Goal: Task Accomplishment & Management: Manage account settings

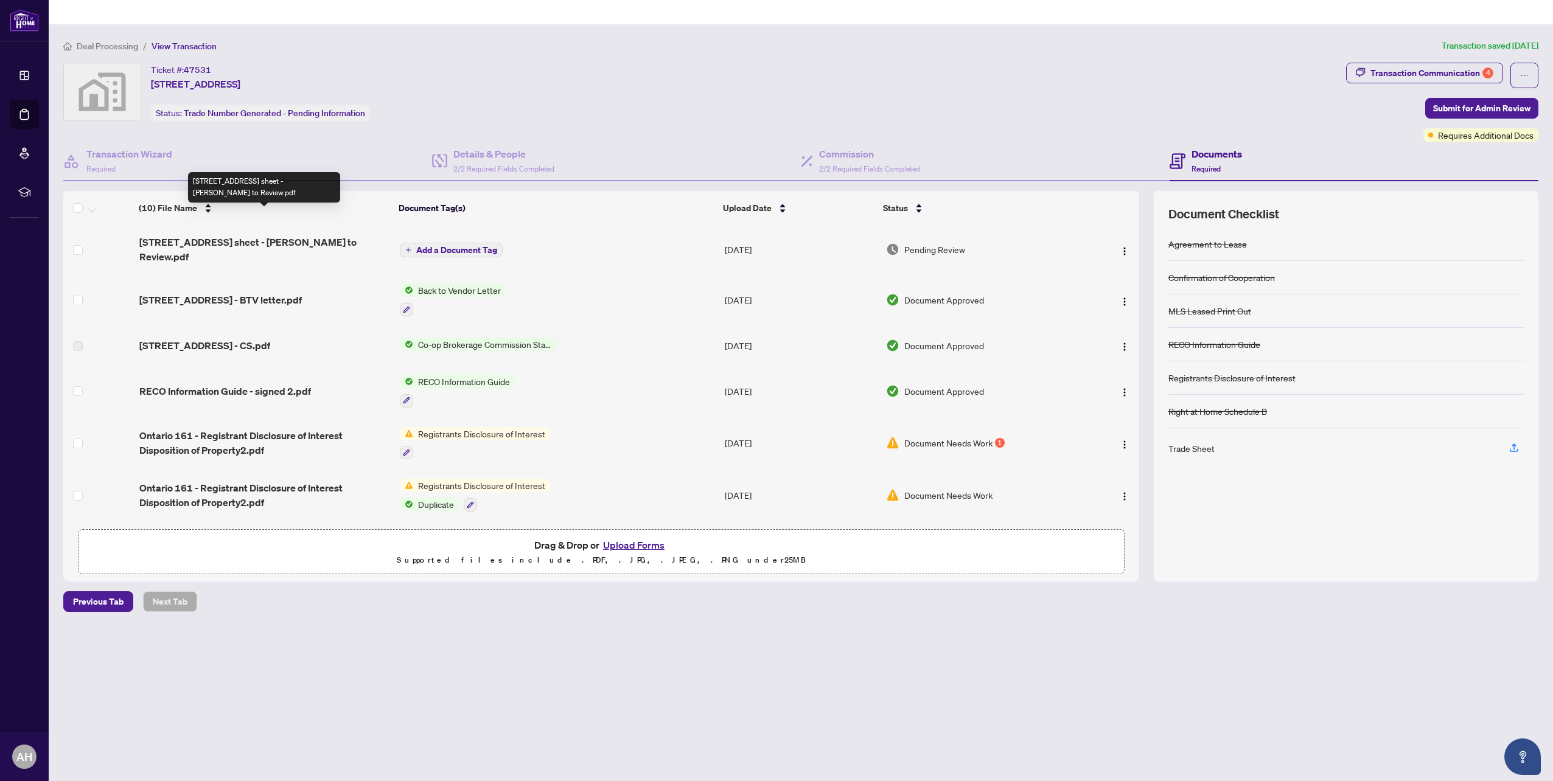
click at [252, 235] on span "[STREET_ADDRESS] sheet - [PERSON_NAME] to Review.pdf" at bounding box center [264, 249] width 251 height 29
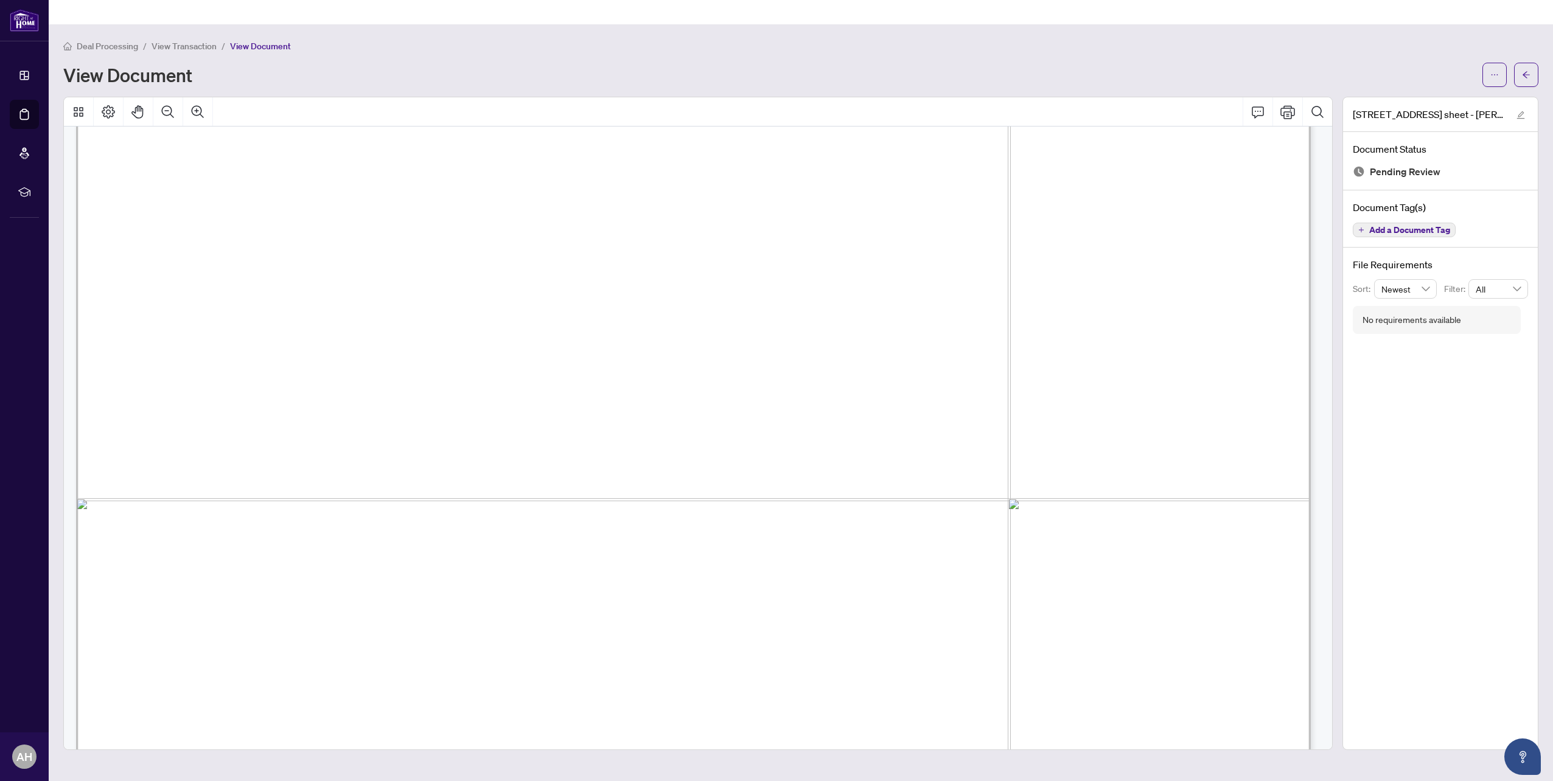
scroll to position [512, 0]
click at [1492, 71] on icon "ellipsis" at bounding box center [1494, 75] width 9 height 9
click at [1435, 79] on span "Download" at bounding box center [1450, 76] width 92 height 13
drag, startPoint x: 1404, startPoint y: 365, endPoint x: 1552, endPoint y: 358, distance: 148.0
click at [1404, 365] on div "[STREET_ADDRESS][PERSON_NAME] to Review.pdf Document Status Pending Review Docu…" at bounding box center [1440, 423] width 196 height 653
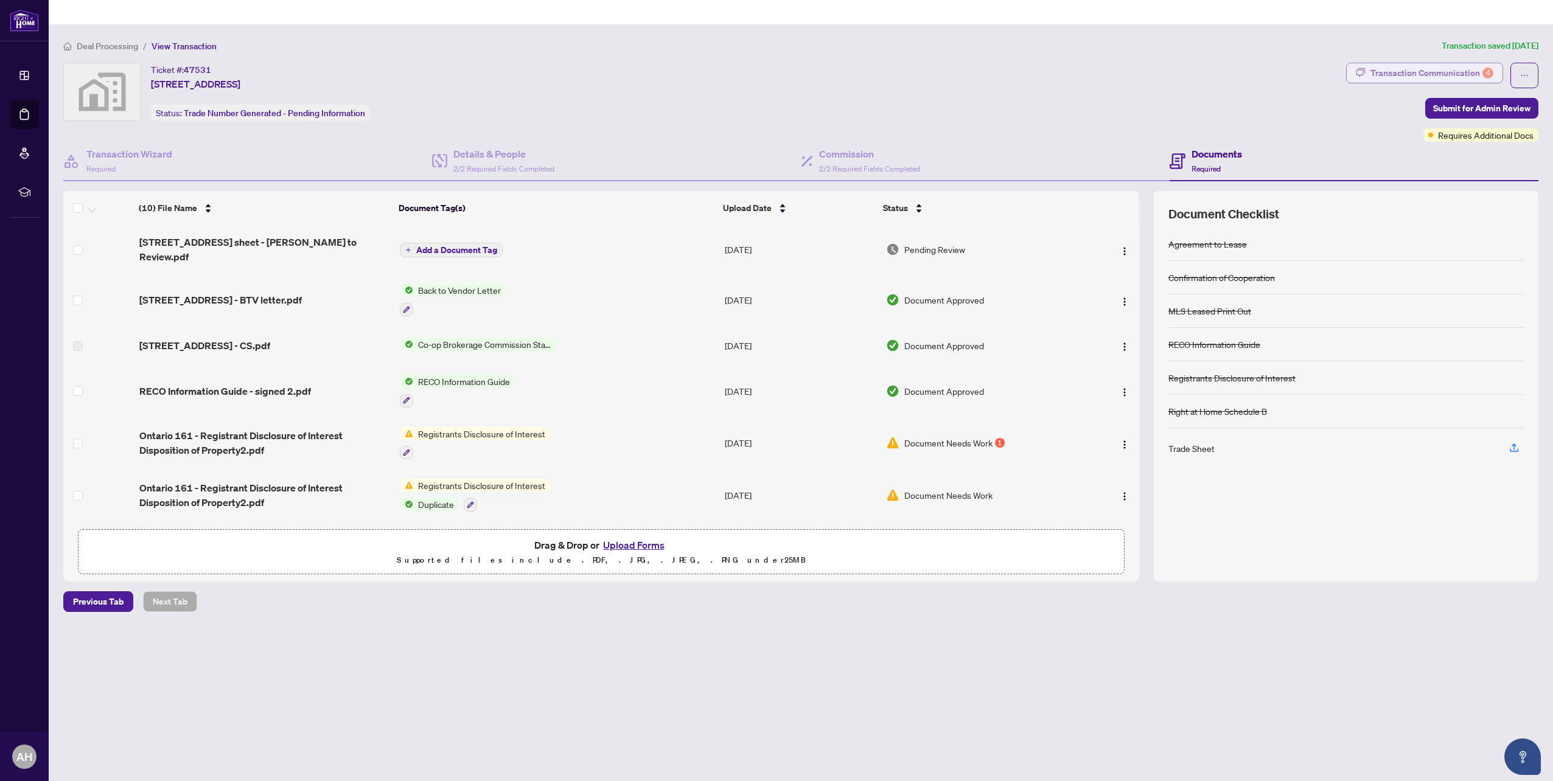
click at [1403, 63] on div "Transaction Communication 4" at bounding box center [1431, 72] width 123 height 19
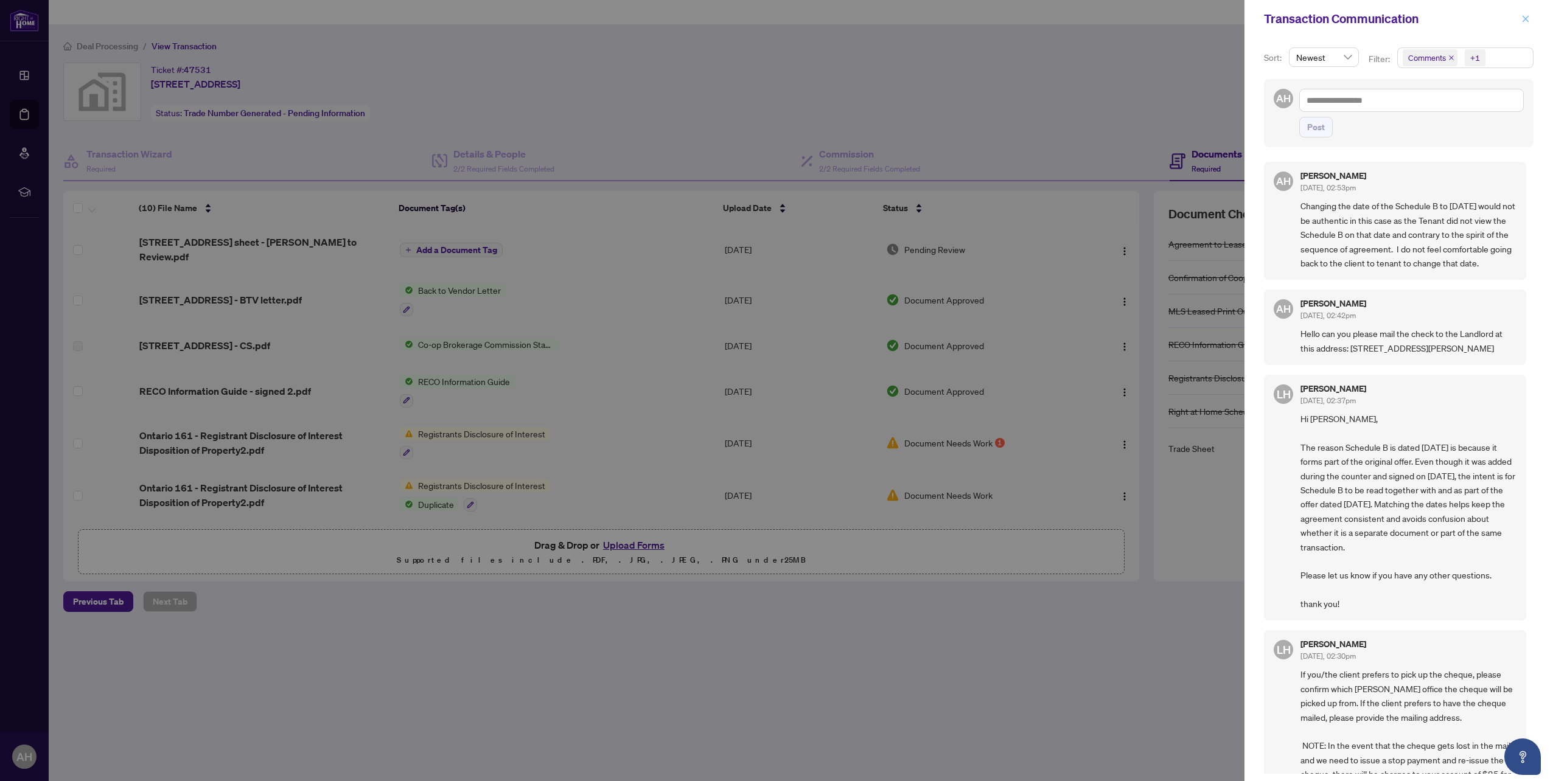
click at [1525, 22] on icon "close" at bounding box center [1525, 19] width 9 height 9
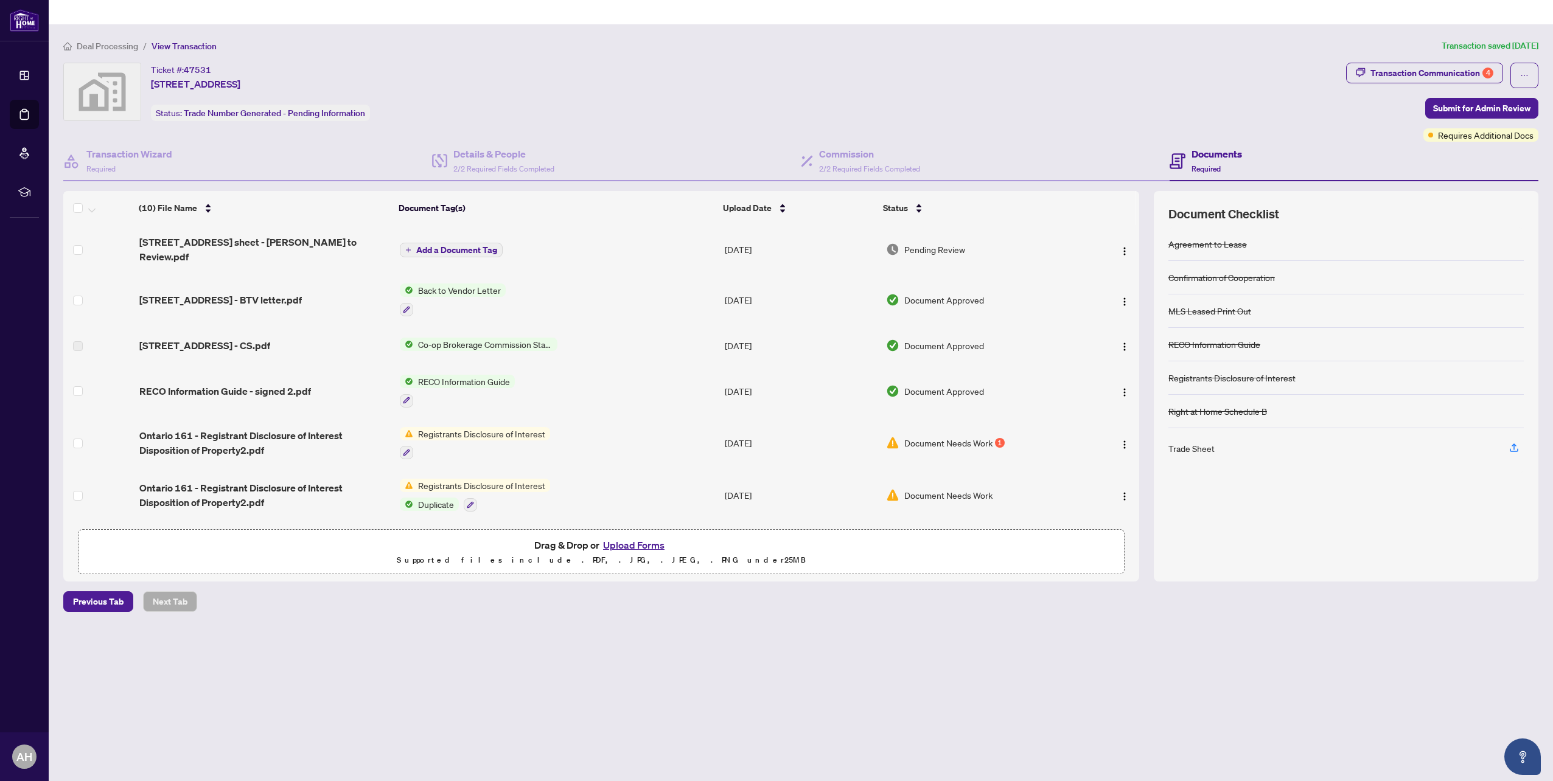
click at [913, 417] on td "Document Needs Work 1" at bounding box center [981, 443] width 201 height 52
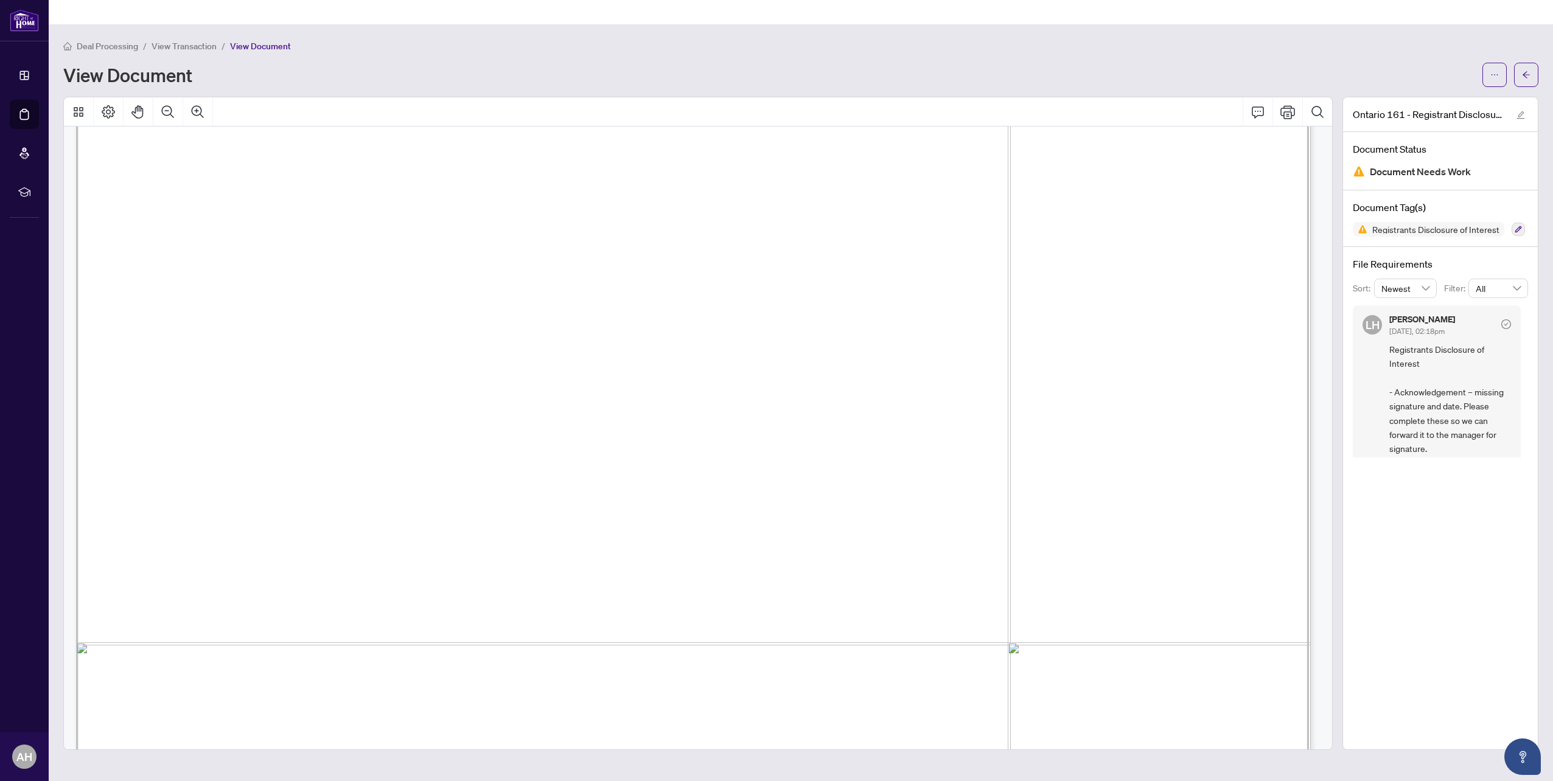
scroll to position [426, 0]
click at [1527, 71] on icon "arrow-left" at bounding box center [1526, 75] width 9 height 9
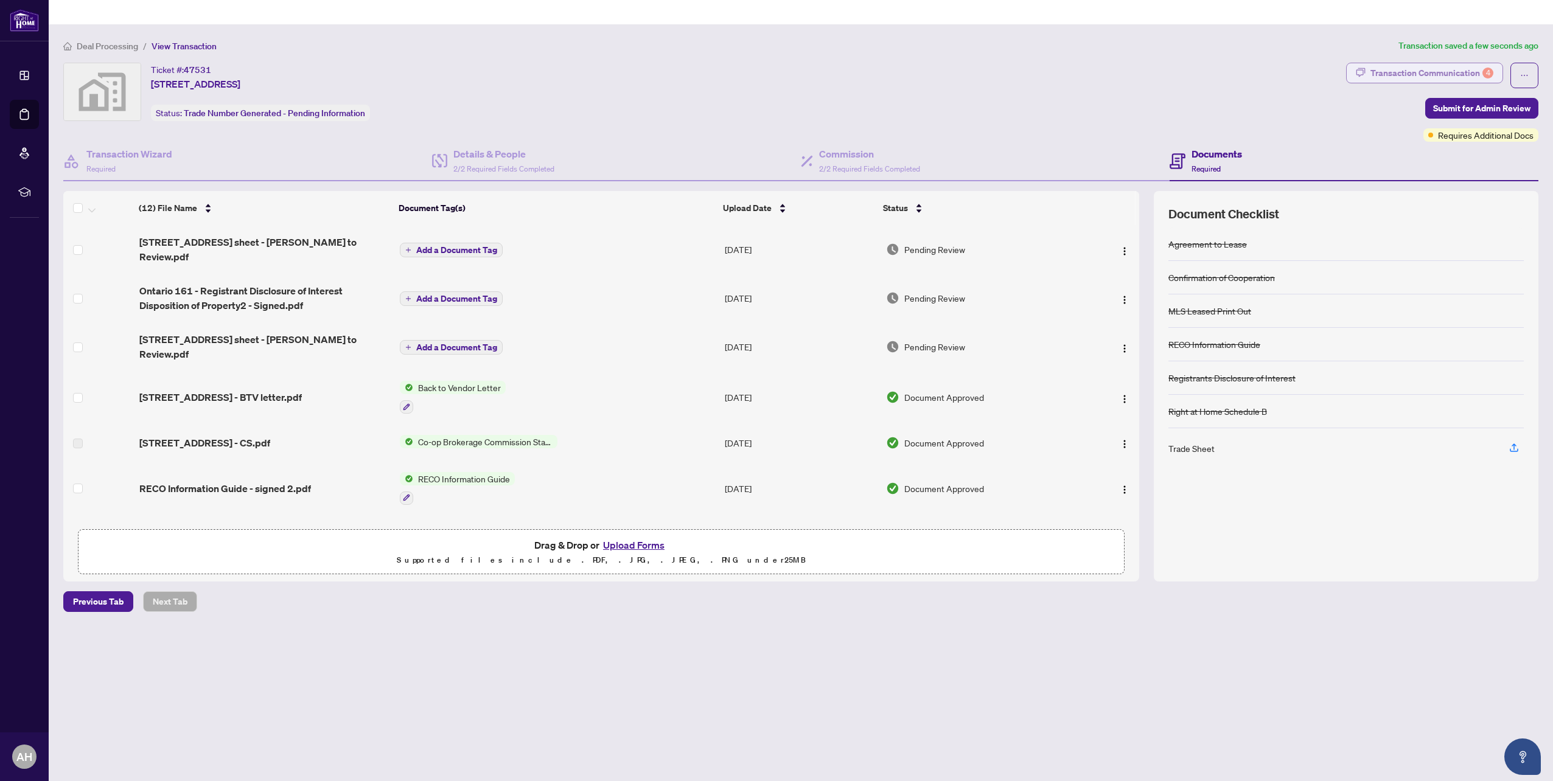
click at [1439, 63] on div "Transaction Communication 4" at bounding box center [1431, 72] width 123 height 19
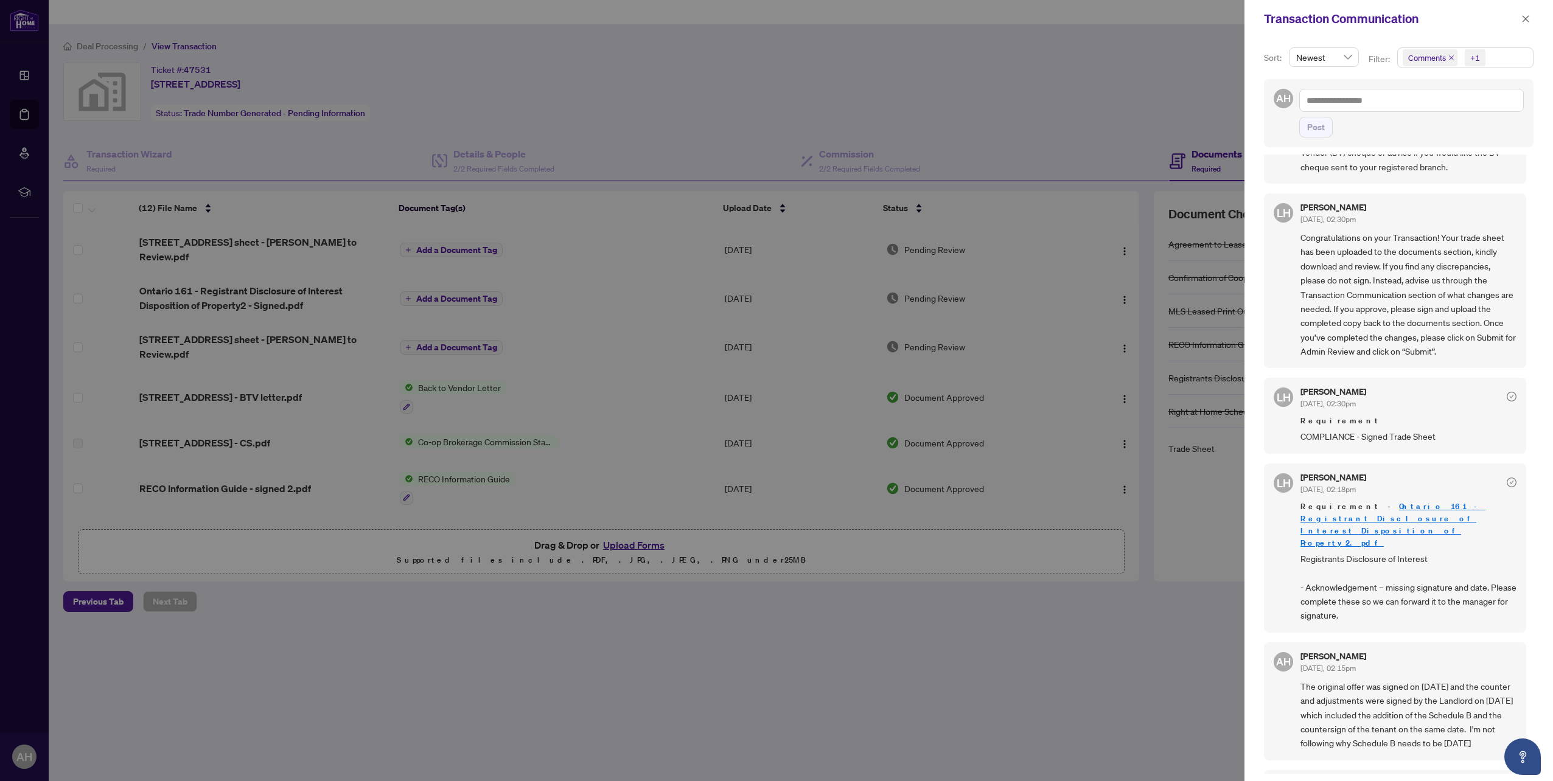
scroll to position [852, 0]
click at [1531, 16] on button "button" at bounding box center [1525, 19] width 16 height 15
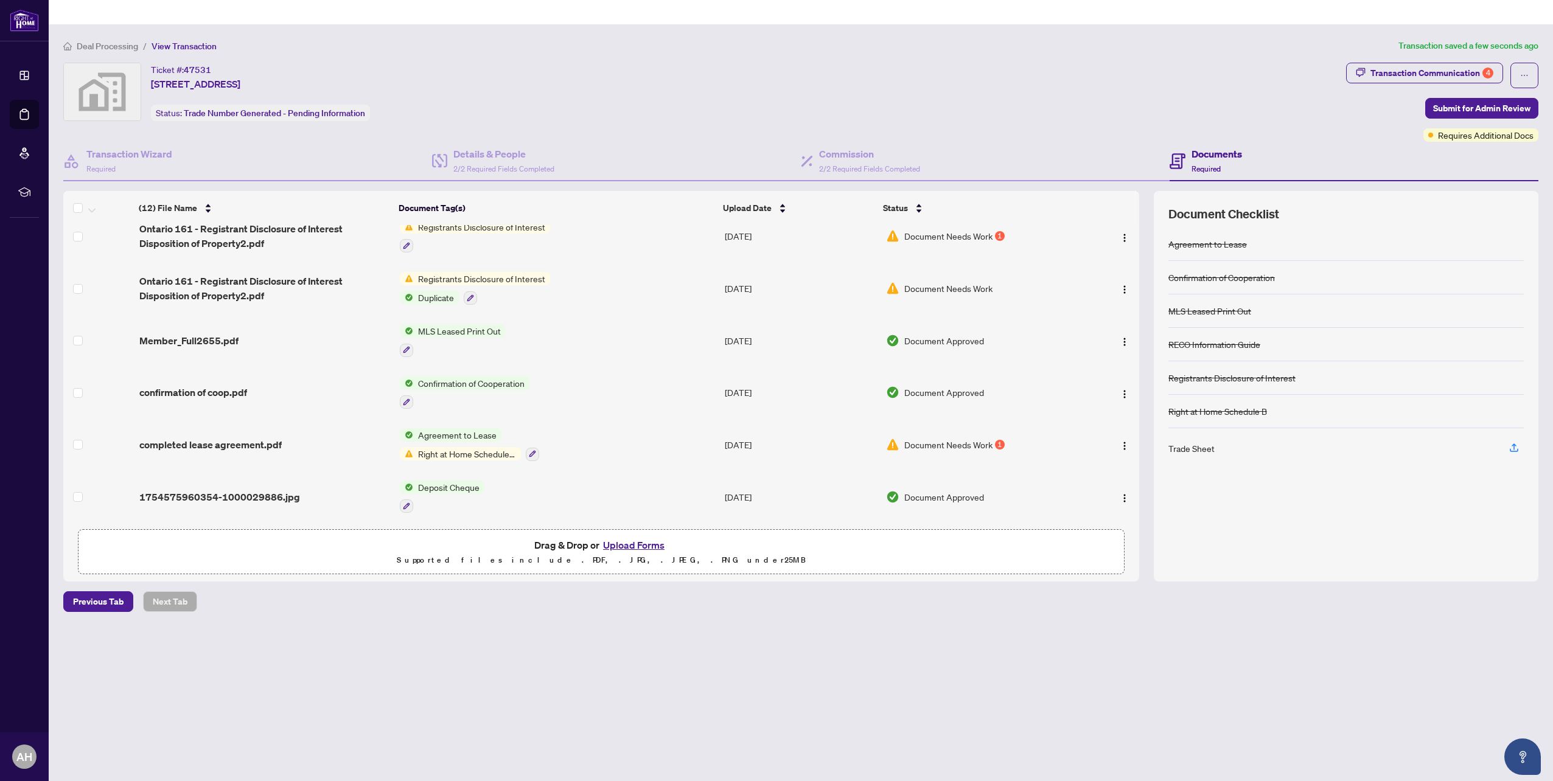
scroll to position [63, 0]
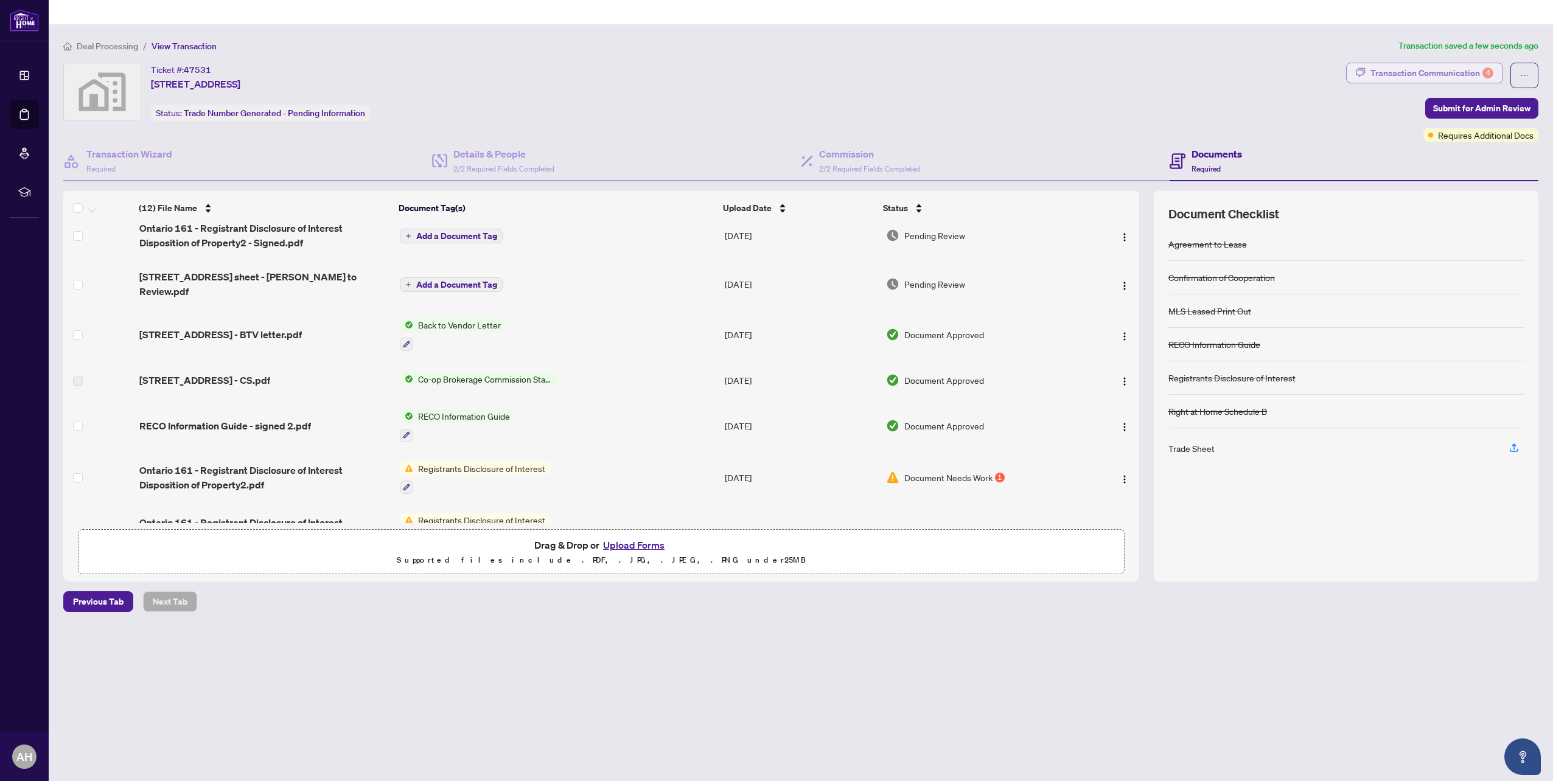
click at [1447, 63] on div "Transaction Communication 4" at bounding box center [1431, 72] width 123 height 19
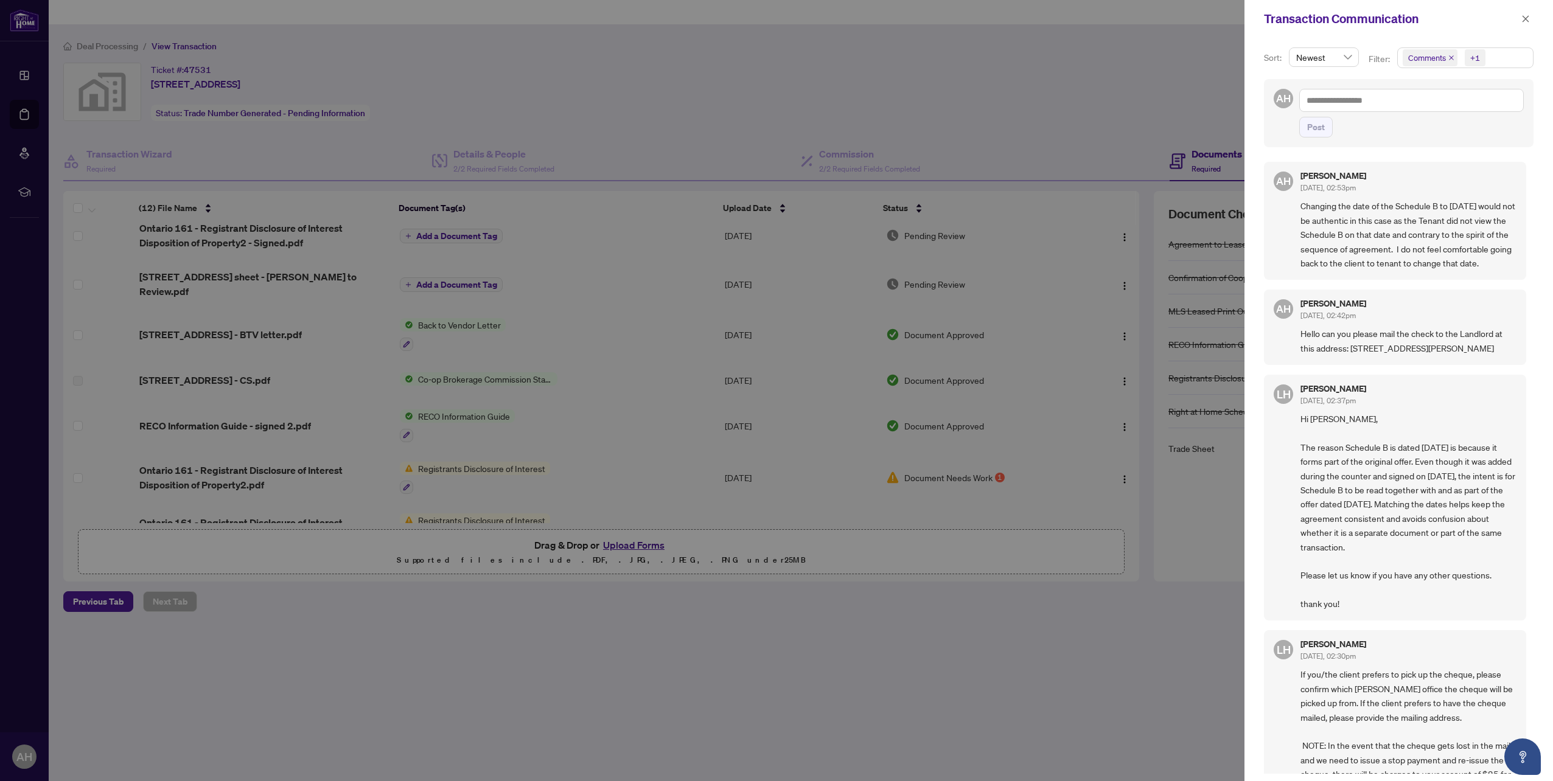
click at [1067, 78] on div at bounding box center [776, 390] width 1553 height 781
click at [1528, 16] on icon "close" at bounding box center [1525, 18] width 7 height 7
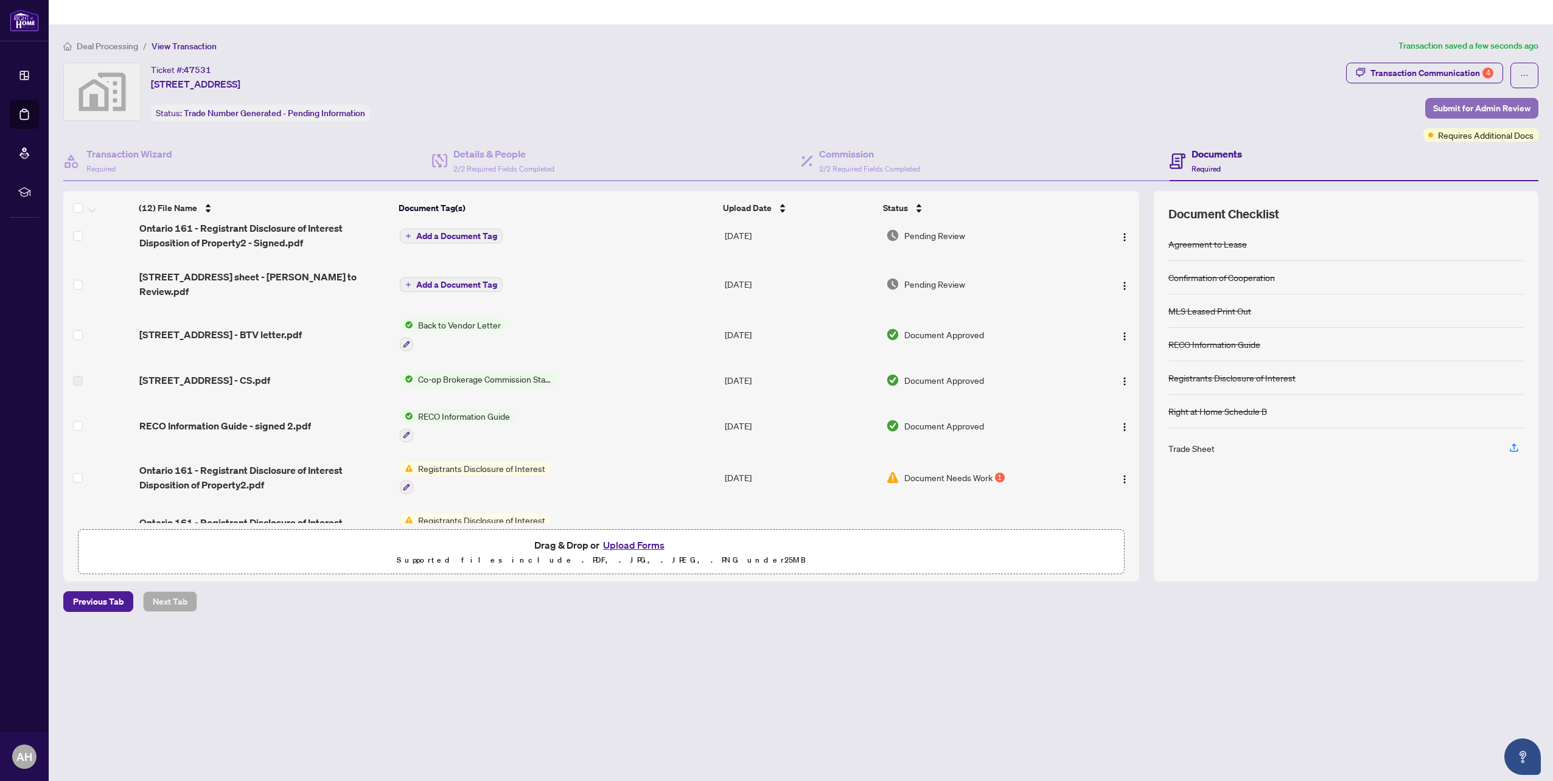
click at [1477, 99] on span "Submit for Admin Review" at bounding box center [1481, 108] width 97 height 19
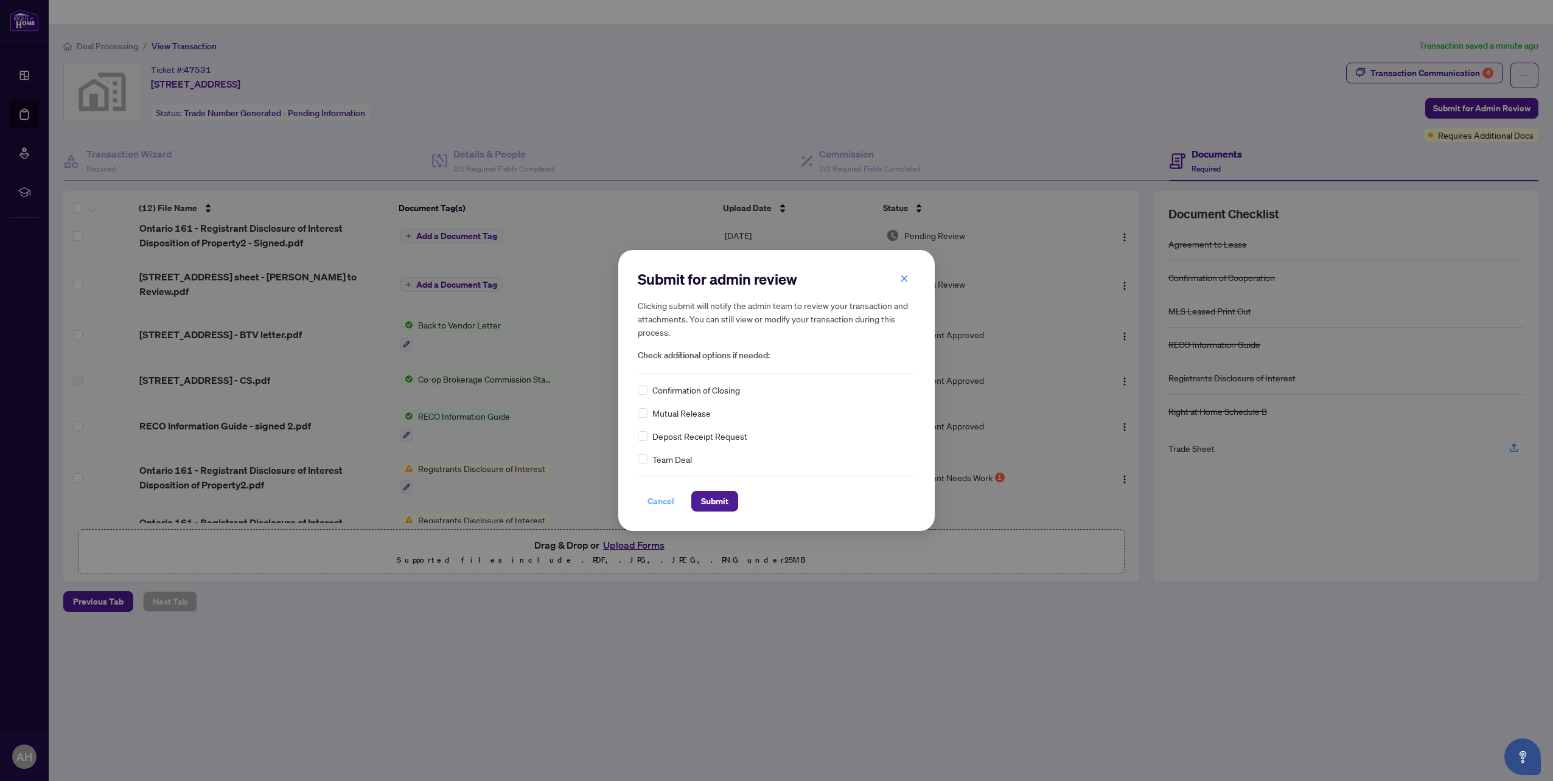
click at [666, 507] on span "Cancel" at bounding box center [660, 501] width 27 height 19
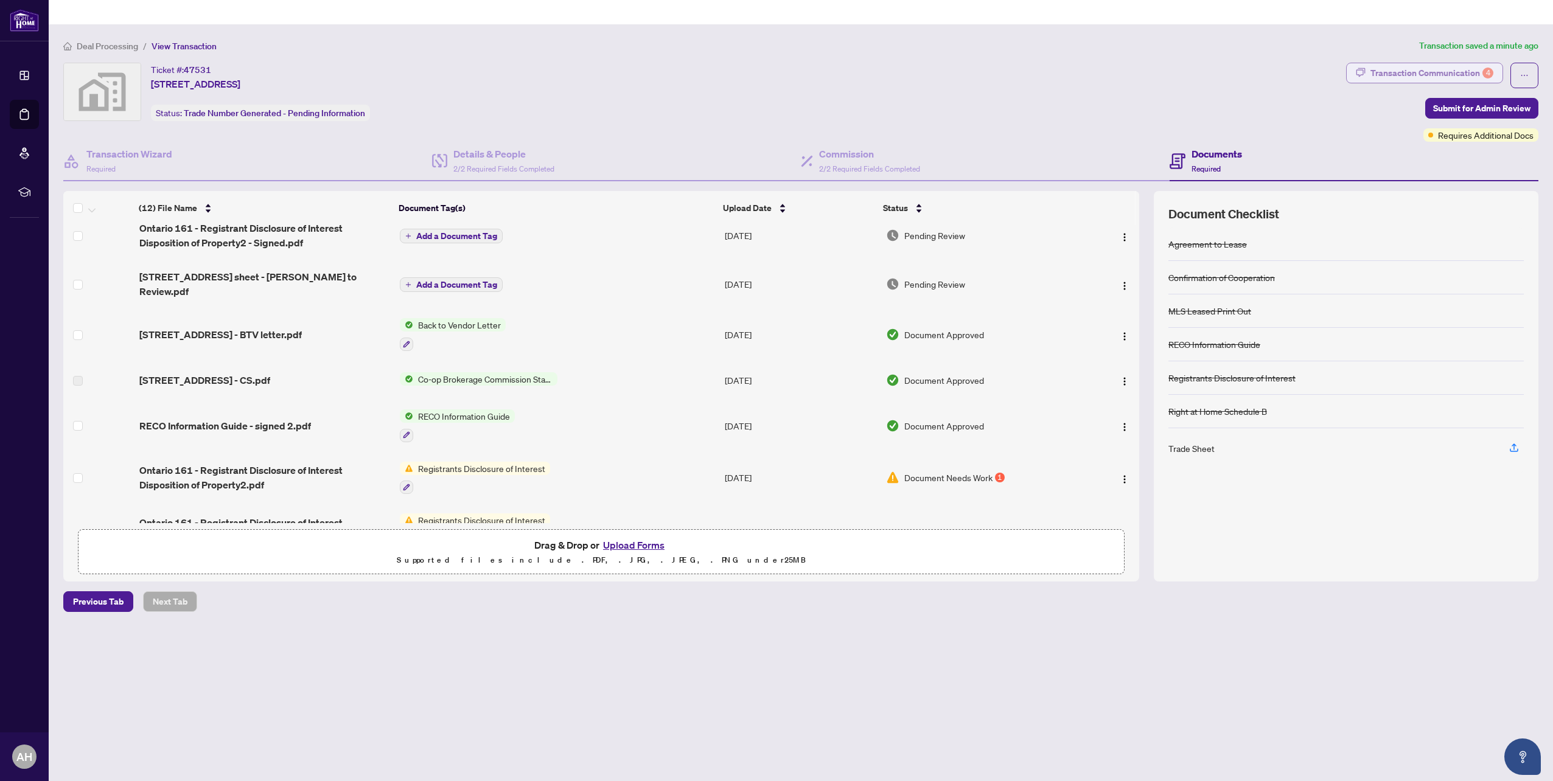
click at [1447, 63] on div "Transaction Communication 4" at bounding box center [1431, 72] width 123 height 19
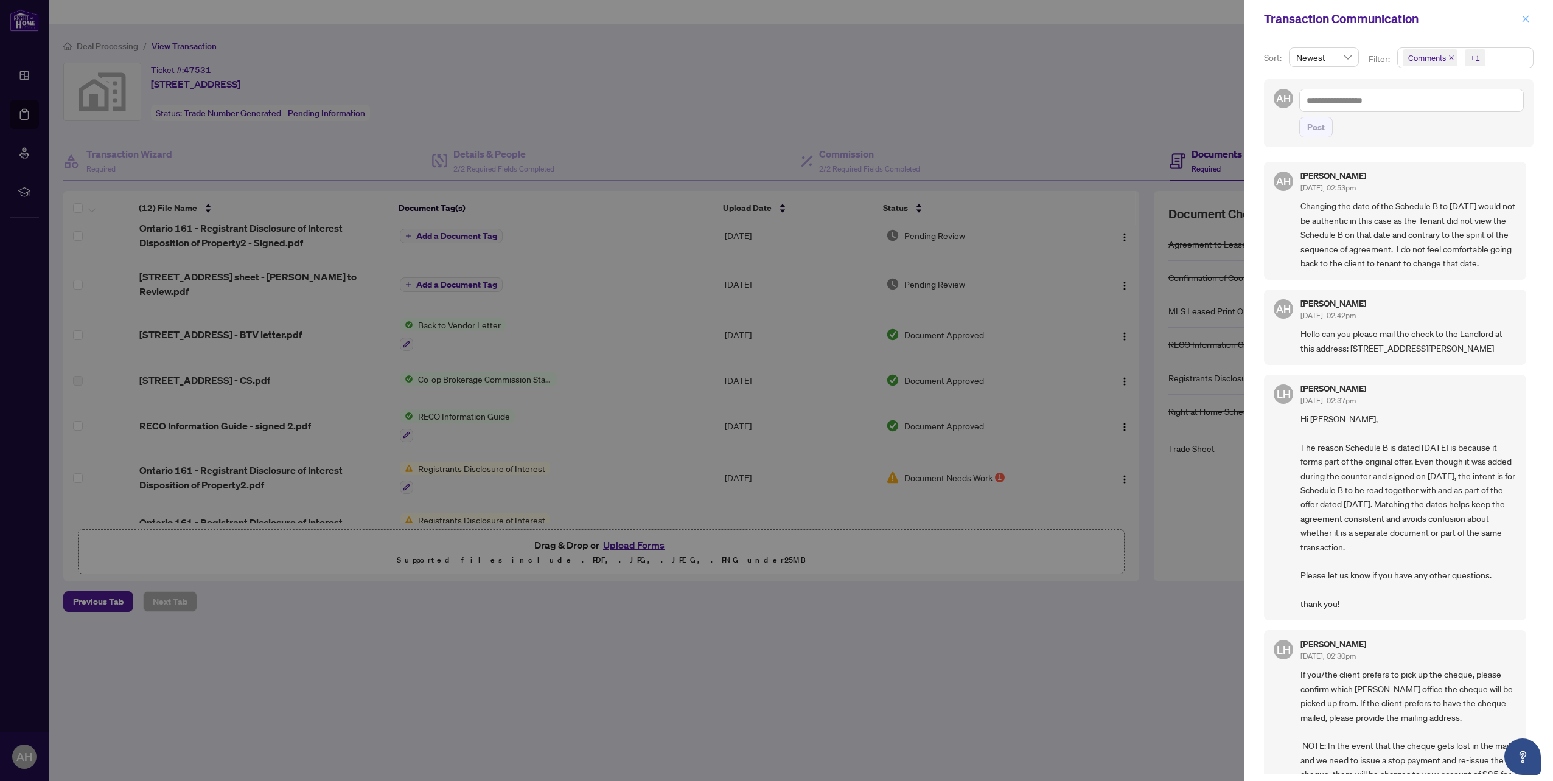
click at [1531, 19] on button "button" at bounding box center [1525, 19] width 16 height 15
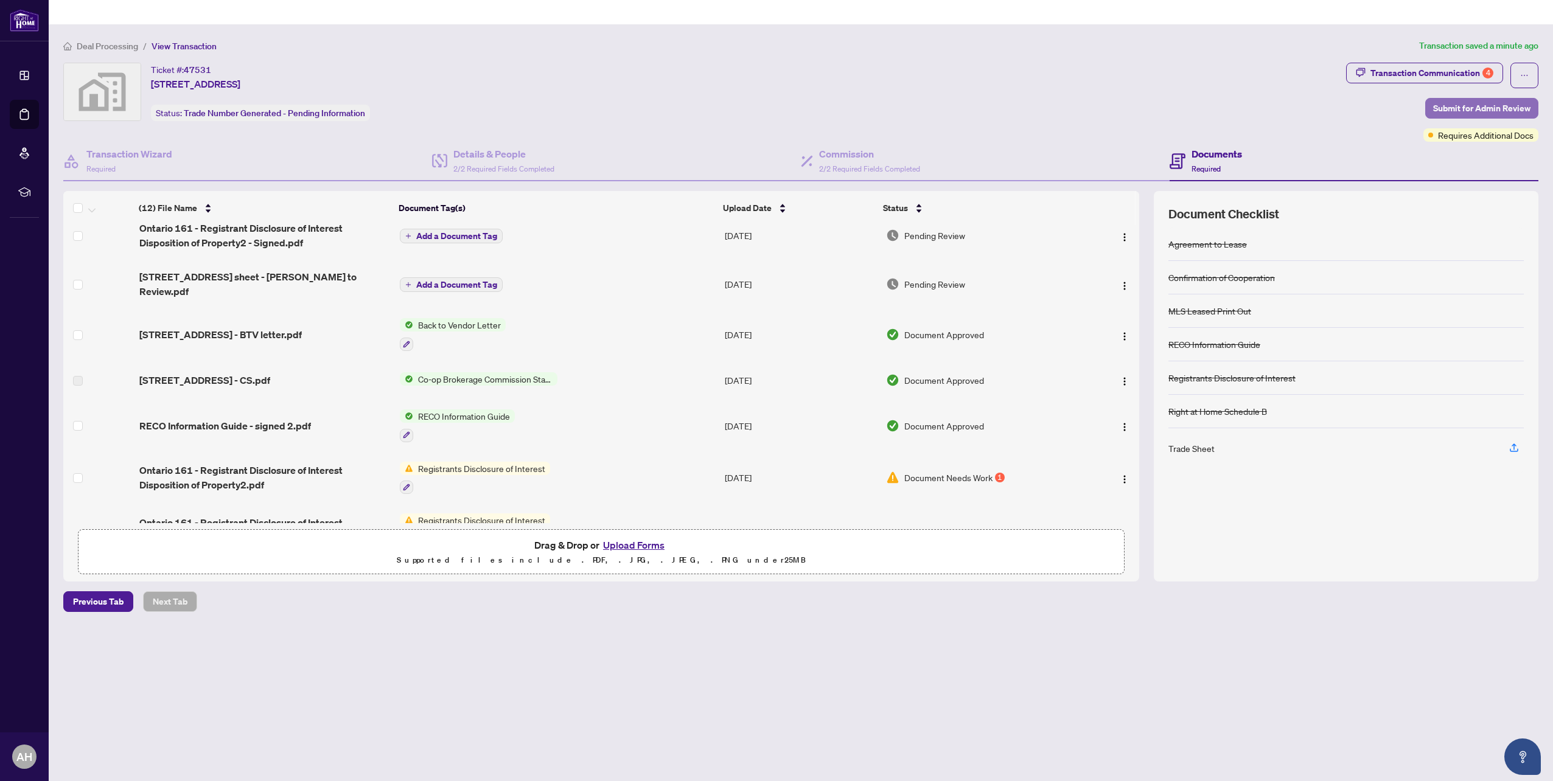
click at [1466, 99] on span "Submit for Admin Review" at bounding box center [1481, 108] width 97 height 19
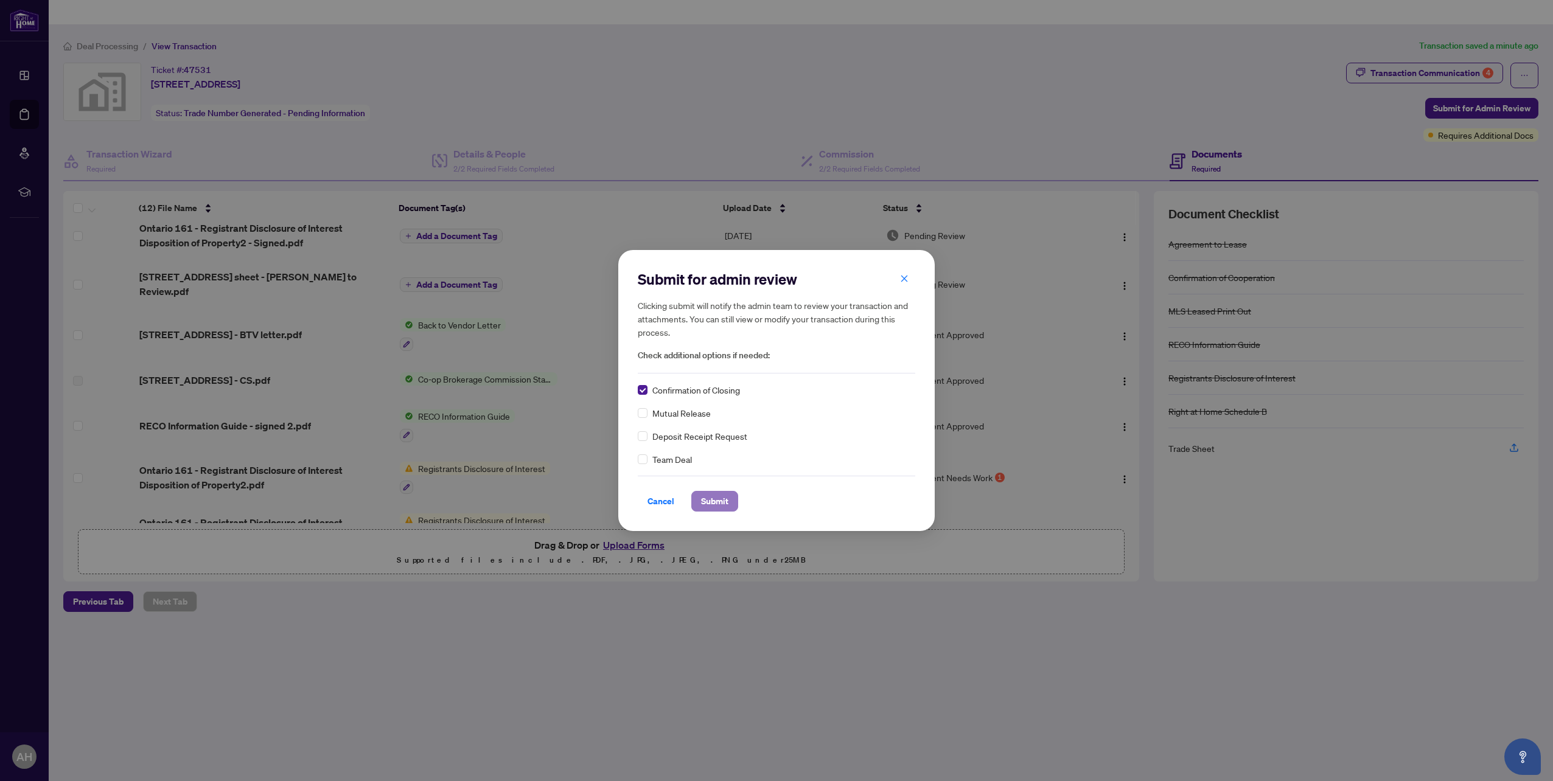
click at [713, 508] on span "Submit" at bounding box center [714, 501] width 27 height 19
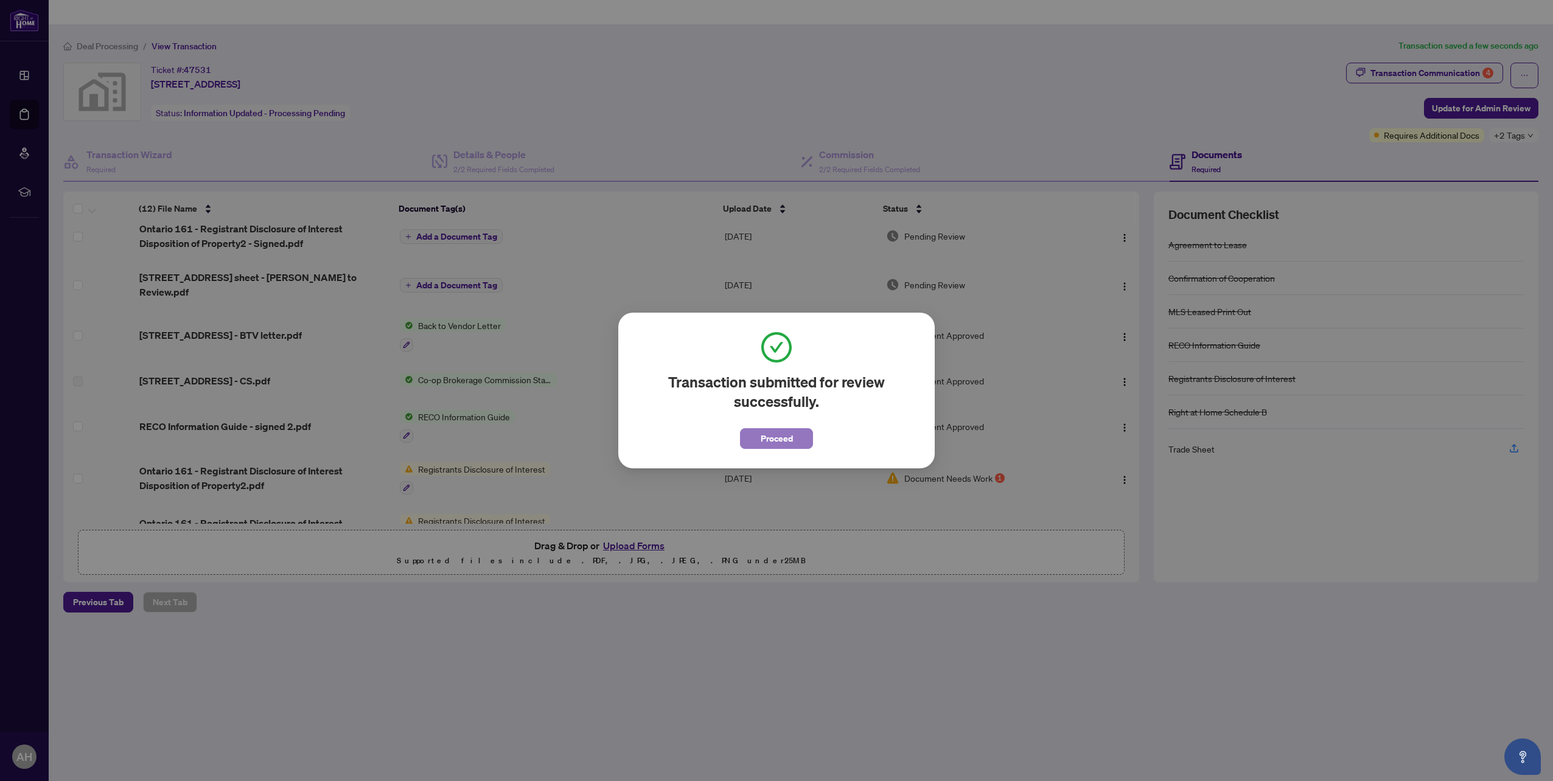
click at [780, 439] on span "Proceed" at bounding box center [776, 438] width 32 height 19
